Goal: Information Seeking & Learning: Learn about a topic

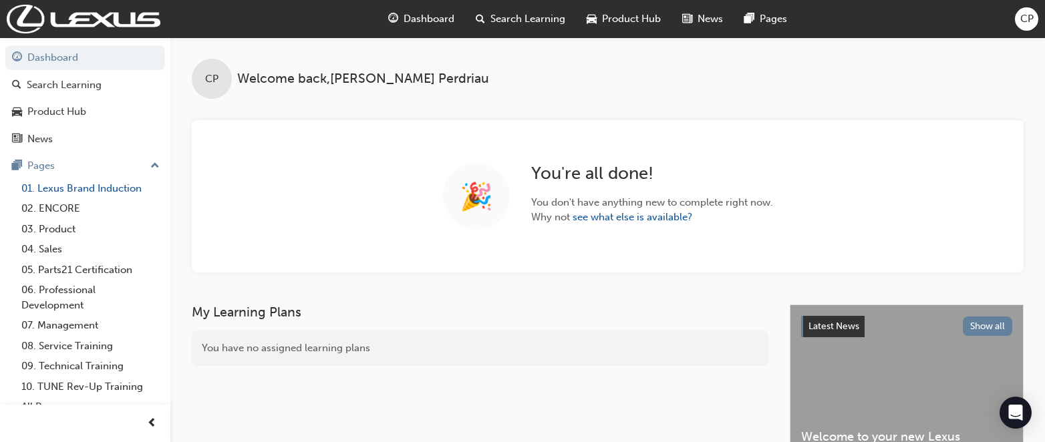
click at [100, 190] on link "01. Lexus Brand Induction" at bounding box center [90, 188] width 149 height 21
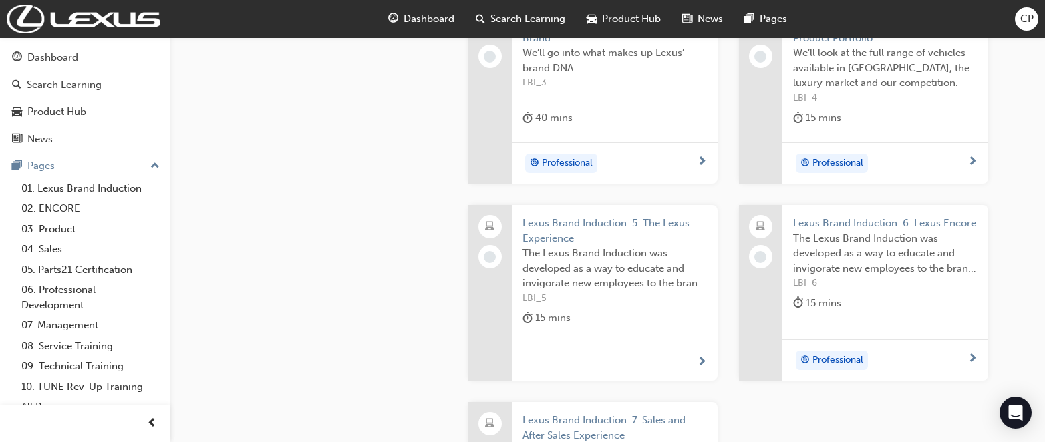
scroll to position [868, 0]
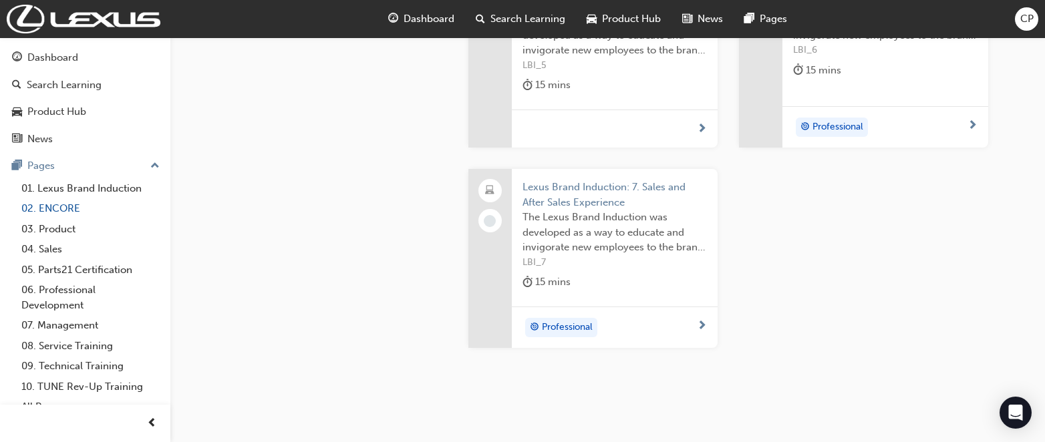
click at [57, 204] on link "02. ENCORE" at bounding box center [90, 208] width 149 height 21
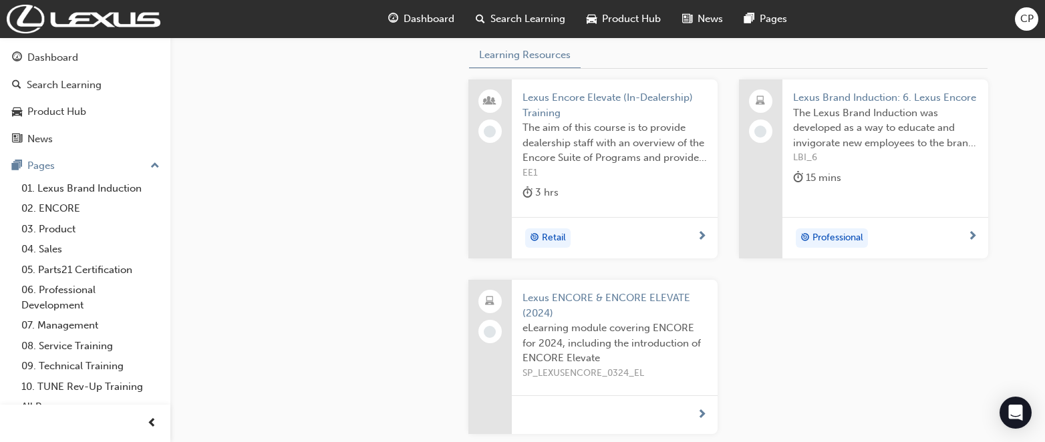
scroll to position [533, 0]
click at [843, 236] on span "Professional" at bounding box center [837, 239] width 51 height 15
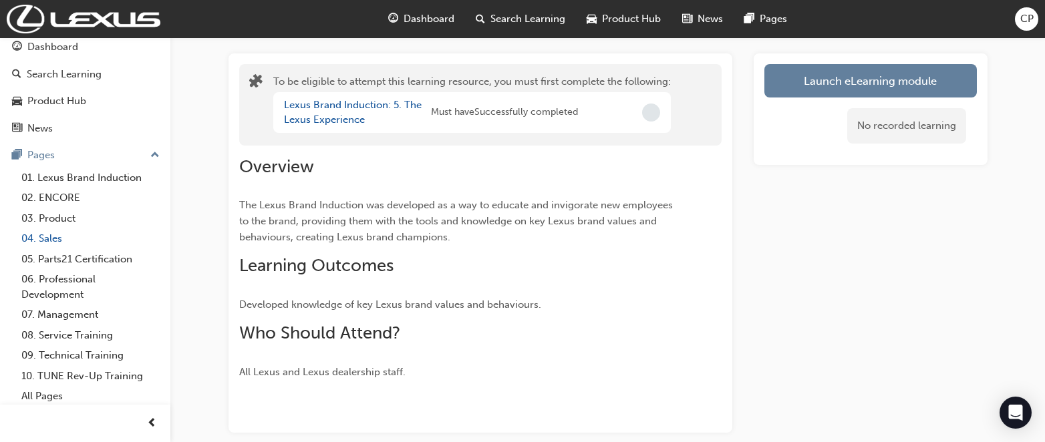
scroll to position [14, 0]
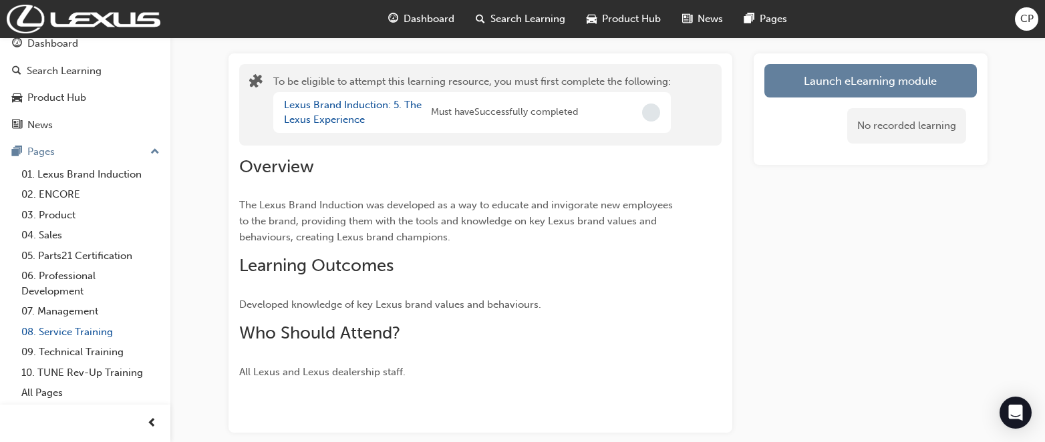
click at [80, 329] on link "08. Service Training" at bounding box center [90, 332] width 149 height 21
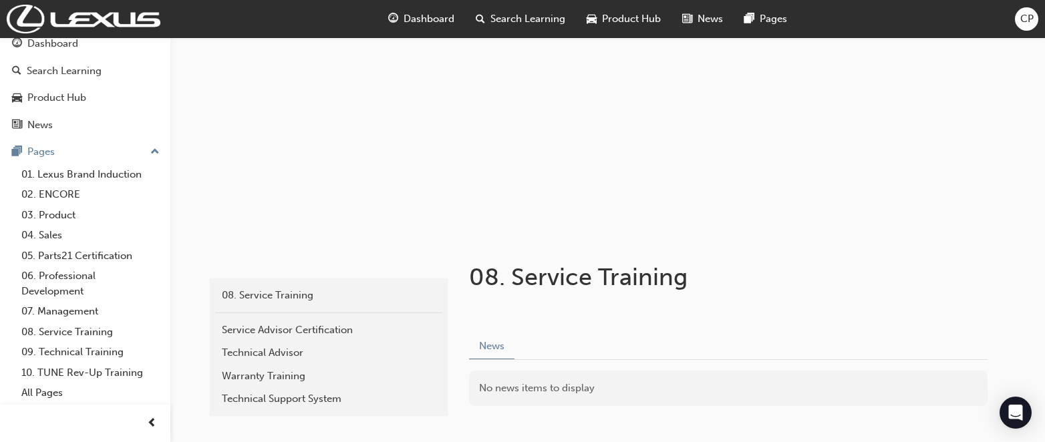
scroll to position [152, 0]
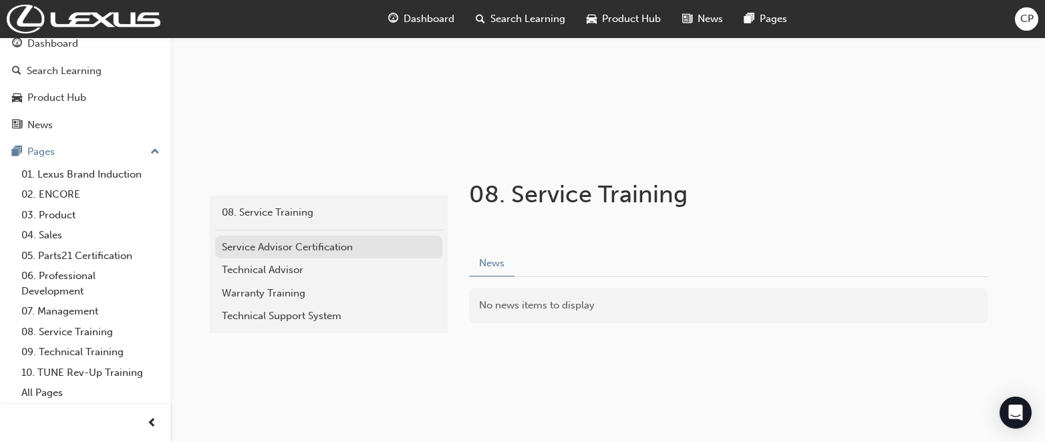
click at [271, 243] on div "Service Advisor Certification" at bounding box center [329, 247] width 214 height 15
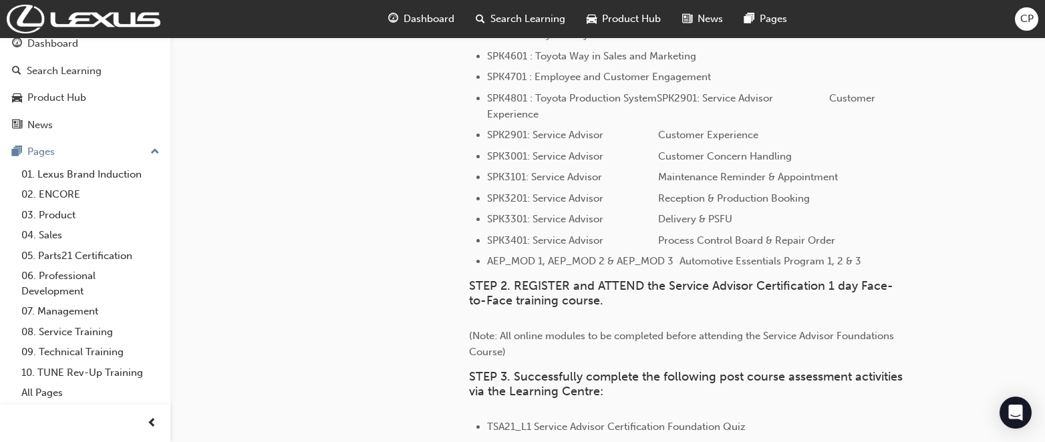
scroll to position [1069, 0]
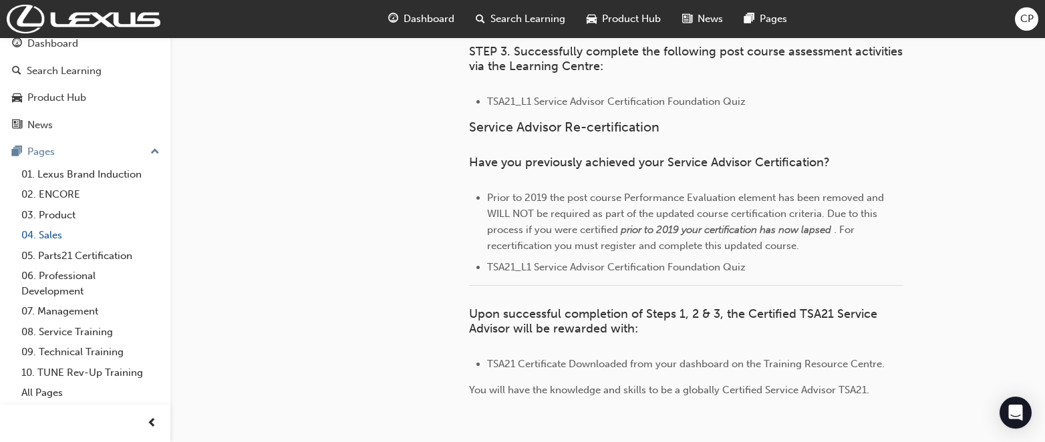
click at [58, 238] on link "04. Sales" at bounding box center [90, 235] width 149 height 21
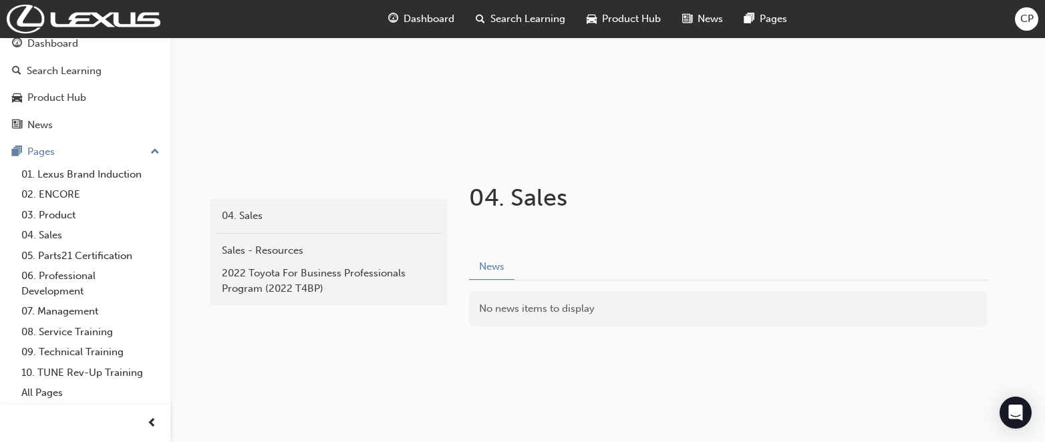
scroll to position [152, 0]
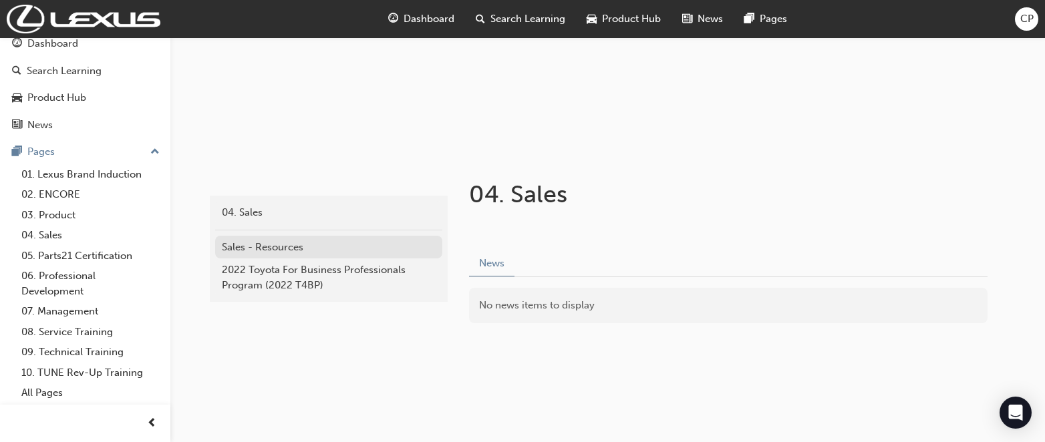
click at [282, 251] on div "Sales - Resources" at bounding box center [329, 247] width 214 height 15
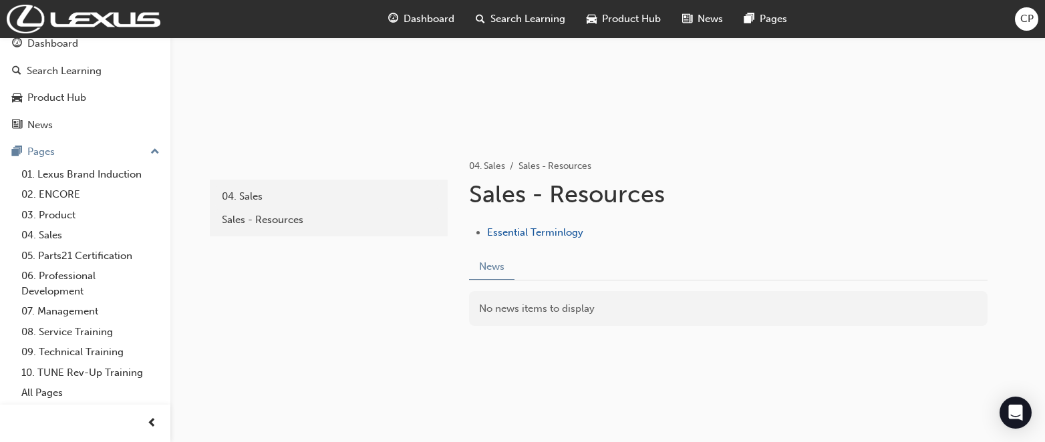
scroll to position [170, 0]
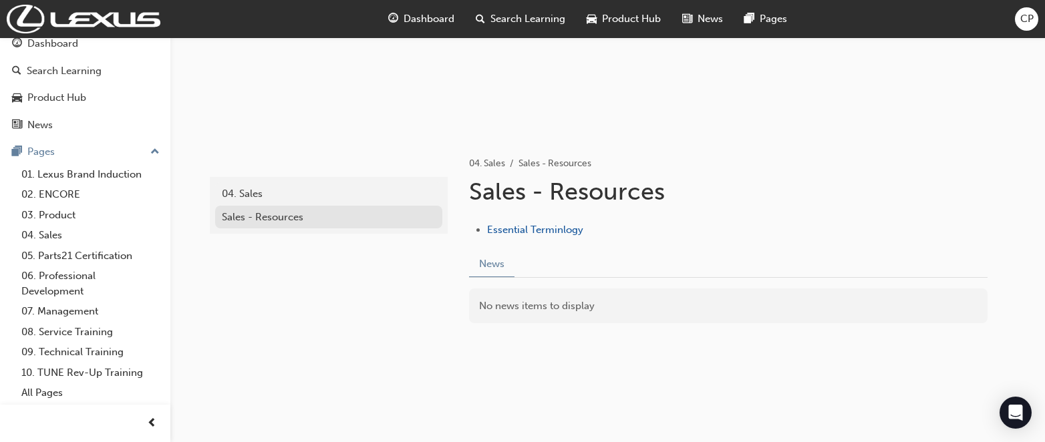
click at [260, 228] on link "Sales - Resources" at bounding box center [328, 217] width 227 height 23
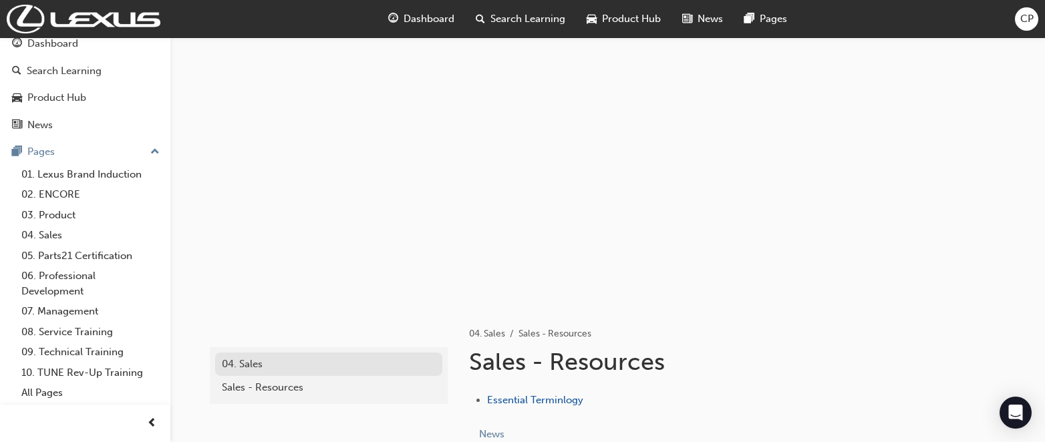
click at [264, 357] on div "04. Sales" at bounding box center [329, 364] width 214 height 15
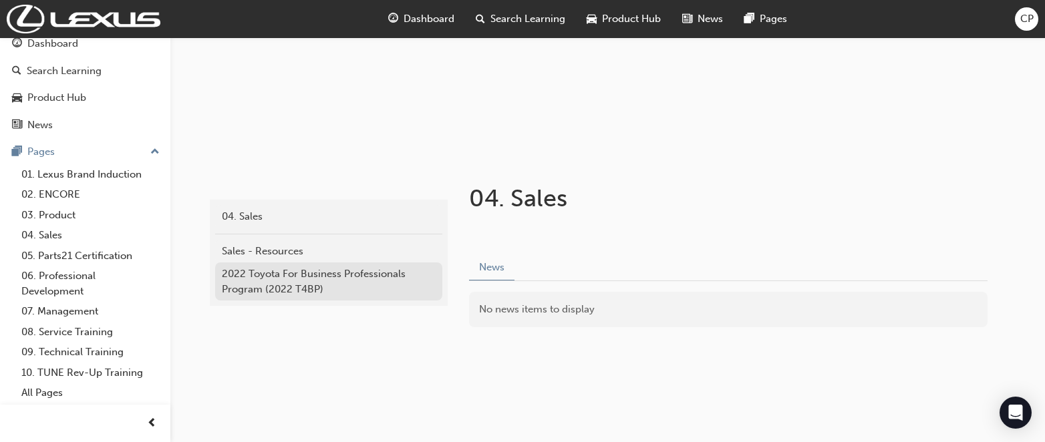
scroll to position [152, 0]
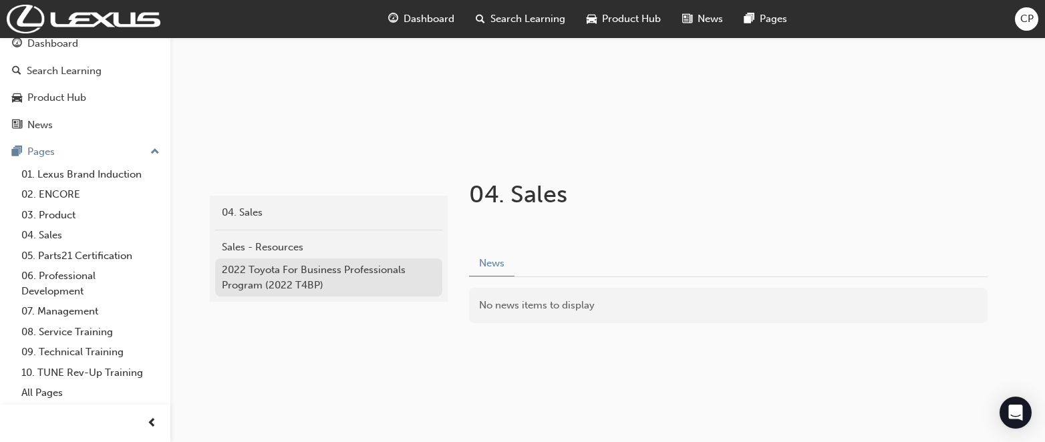
click at [344, 270] on div "2022 Toyota For Business Professionals Program (2022 T4BP)" at bounding box center [329, 278] width 214 height 30
